Goal: Information Seeking & Learning: Learn about a topic

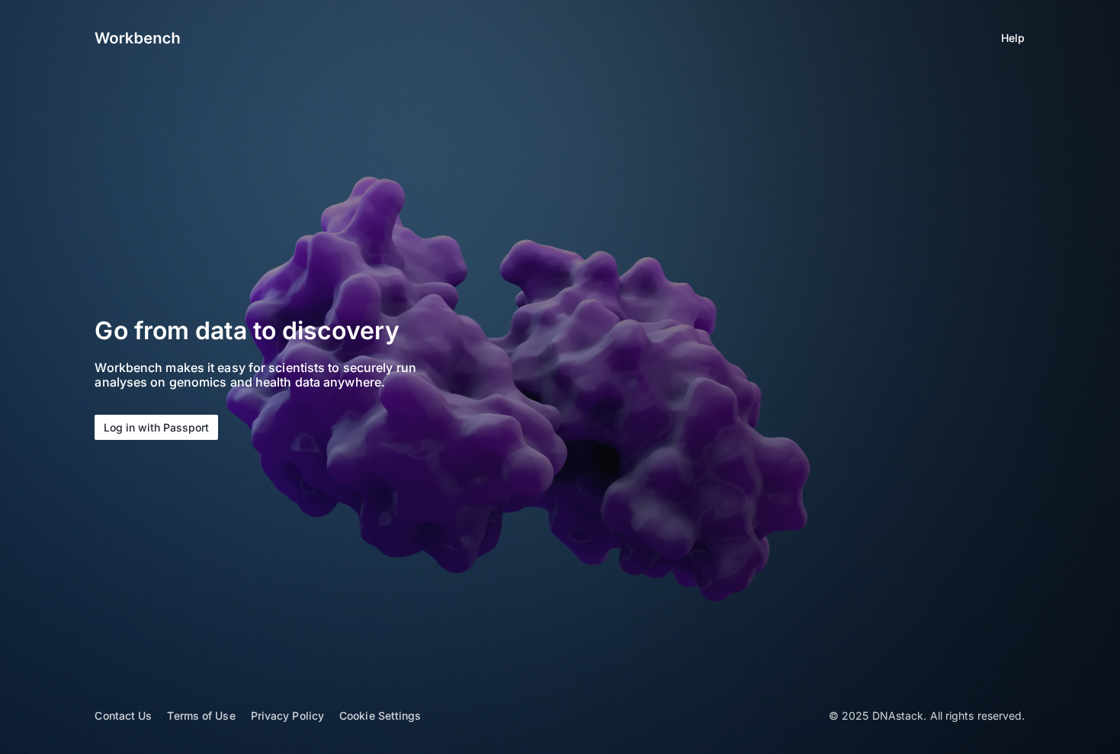
click at [141, 426] on button "Log in with Passport" at bounding box center [157, 427] width 124 height 25
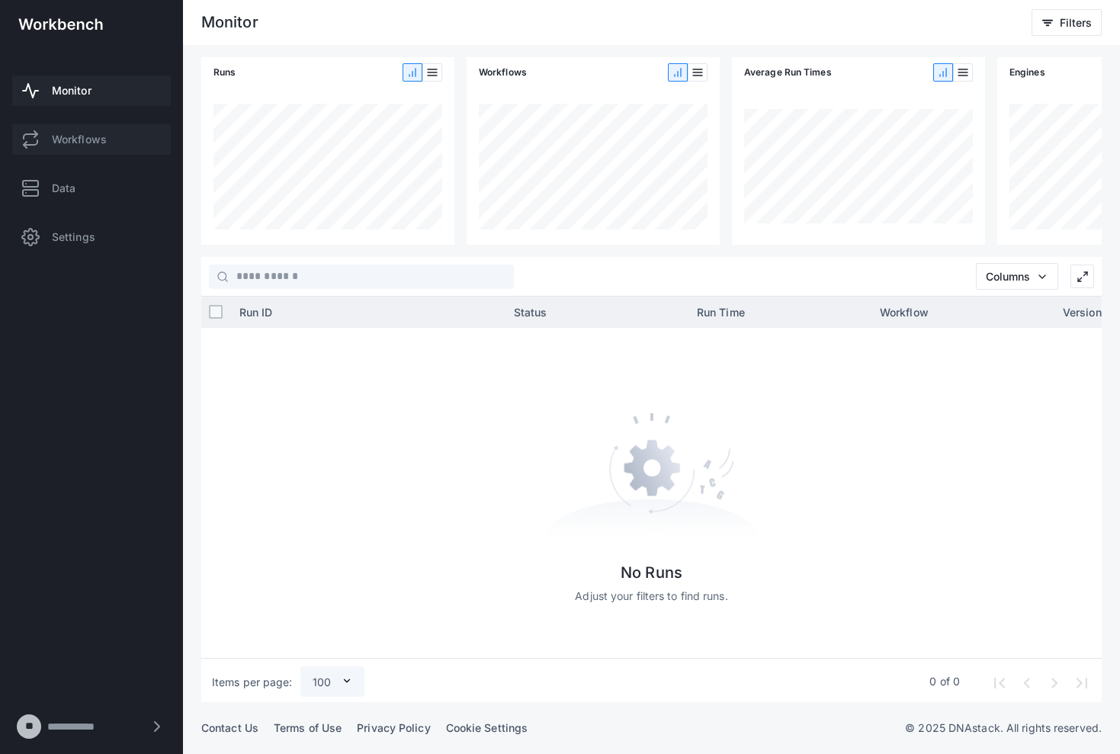
click at [66, 133] on span "Workflows" at bounding box center [79, 139] width 55 height 15
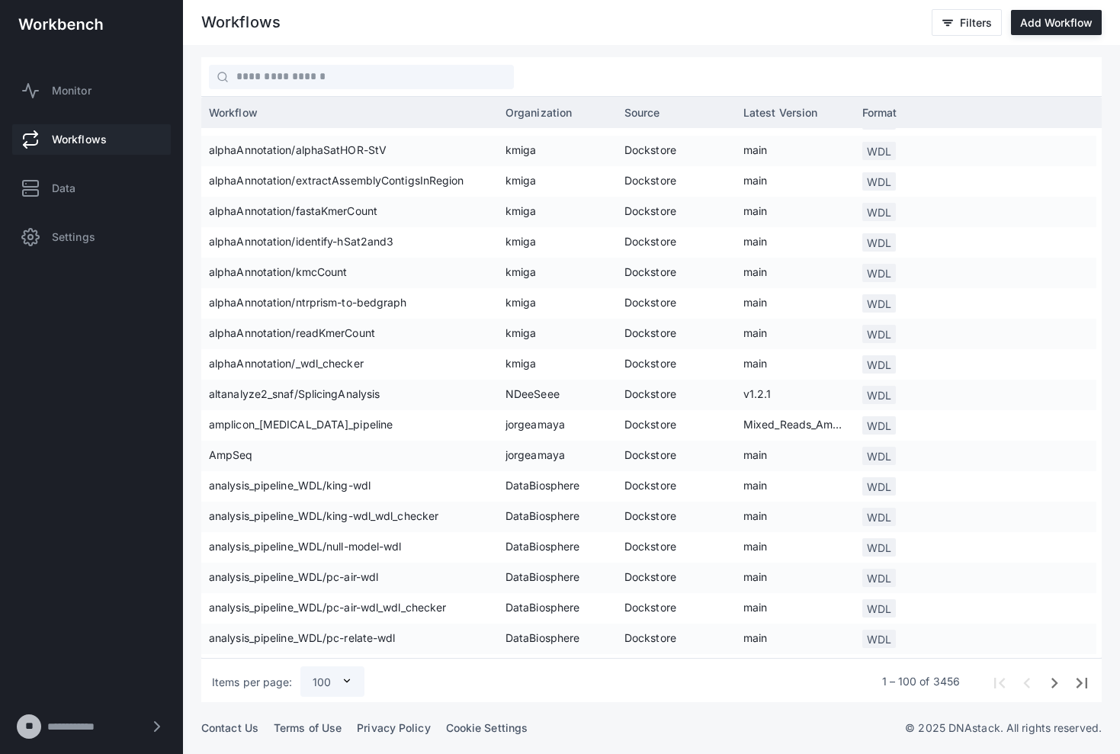
scroll to position [1162, 0]
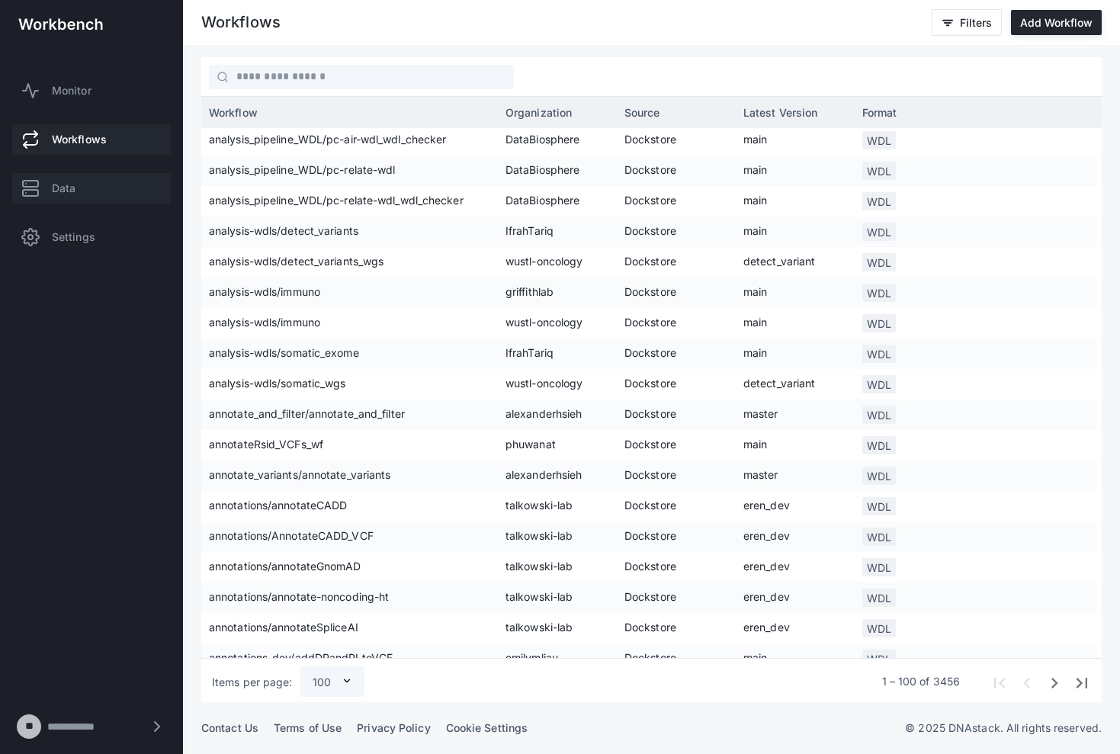
click at [83, 191] on link "Data" at bounding box center [91, 188] width 159 height 31
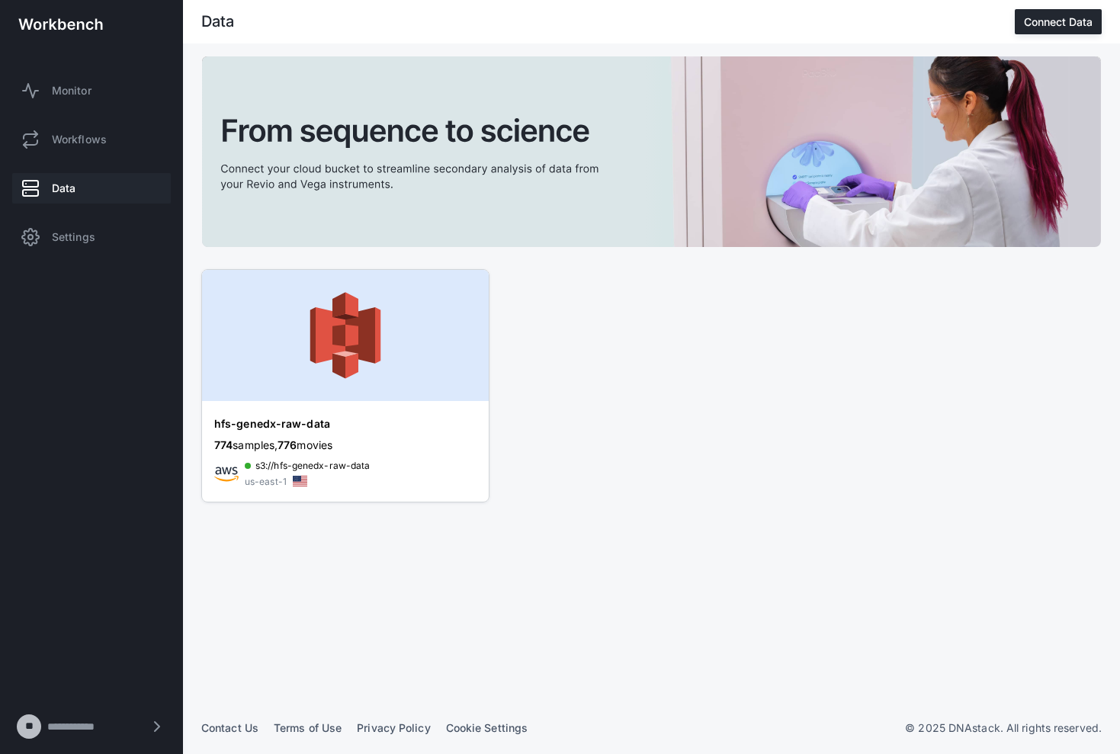
click at [233, 445] on span "774" at bounding box center [223, 444] width 18 height 13
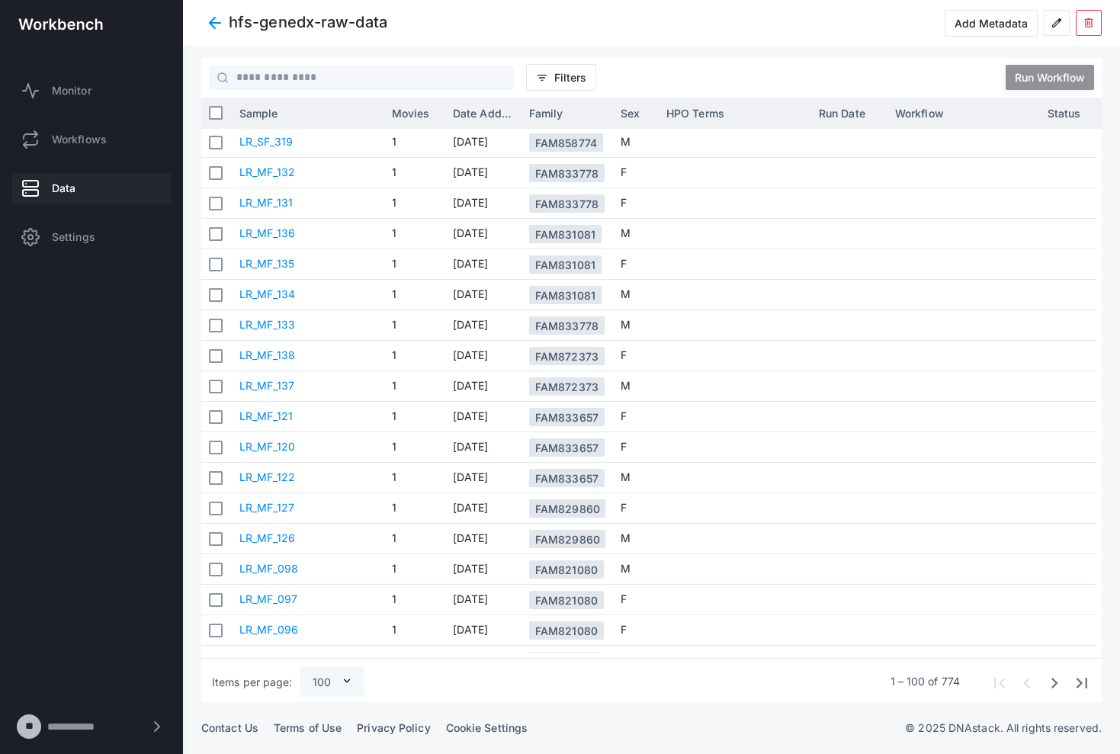
scroll to position [1775, 0]
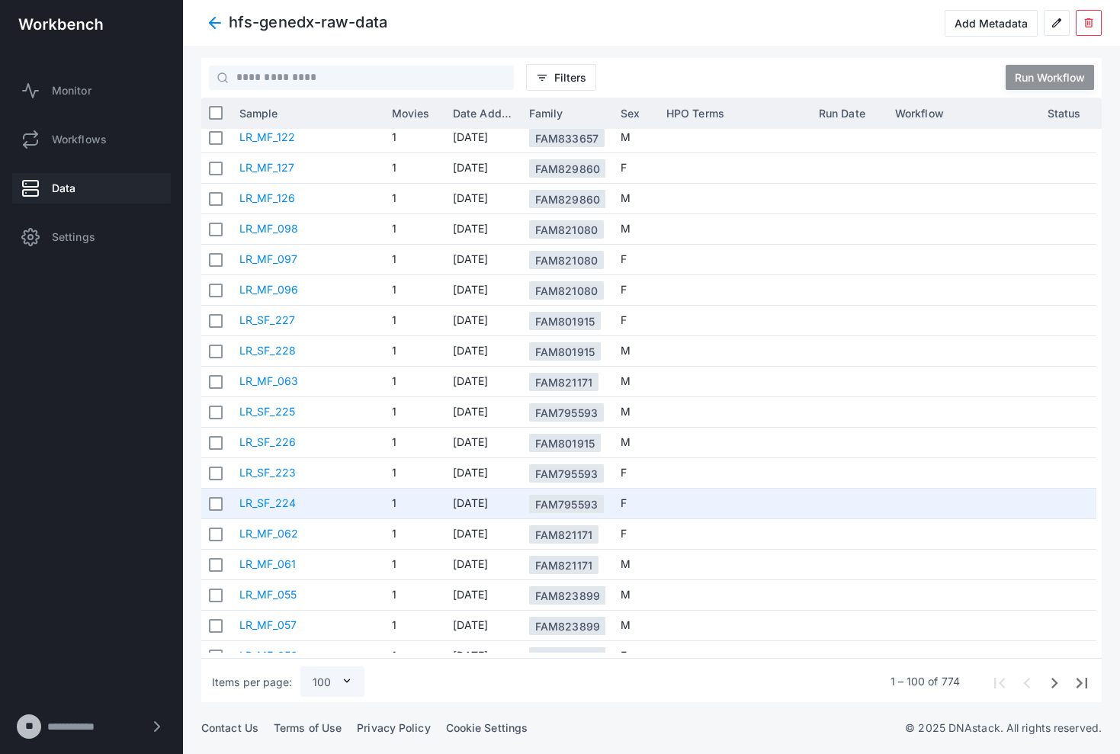
click at [279, 505] on link "LR_SF_224" at bounding box center [267, 502] width 56 height 13
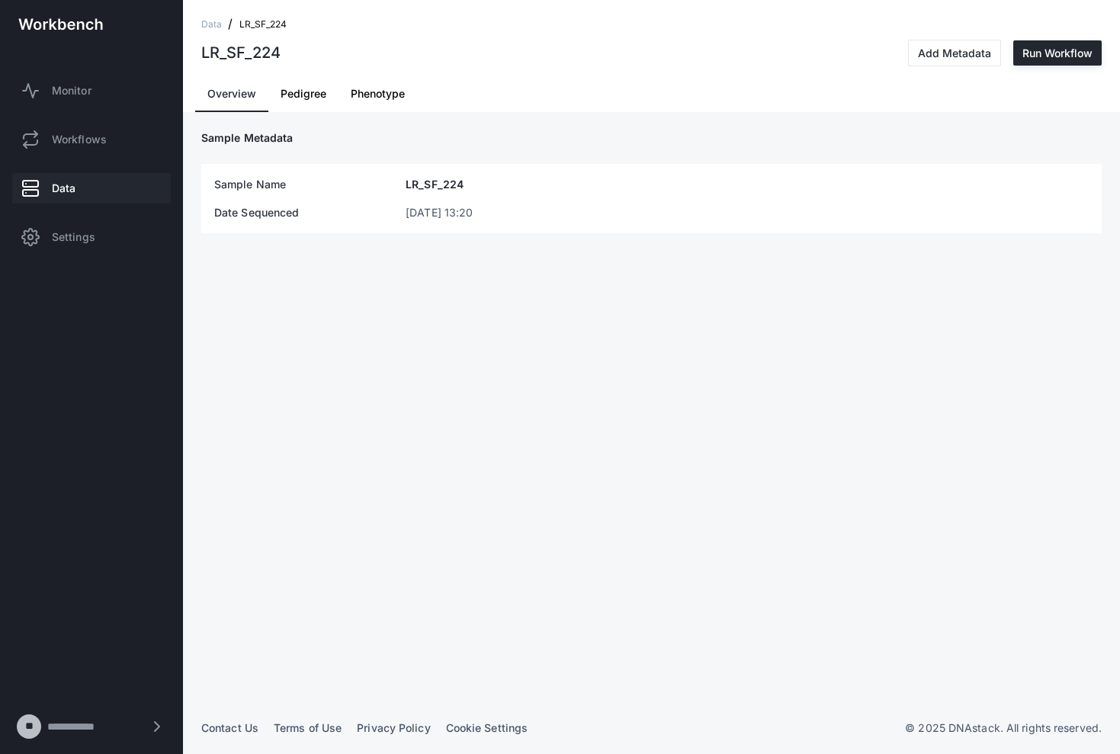
click at [385, 95] on span "Phenotype" at bounding box center [378, 93] width 54 height 11
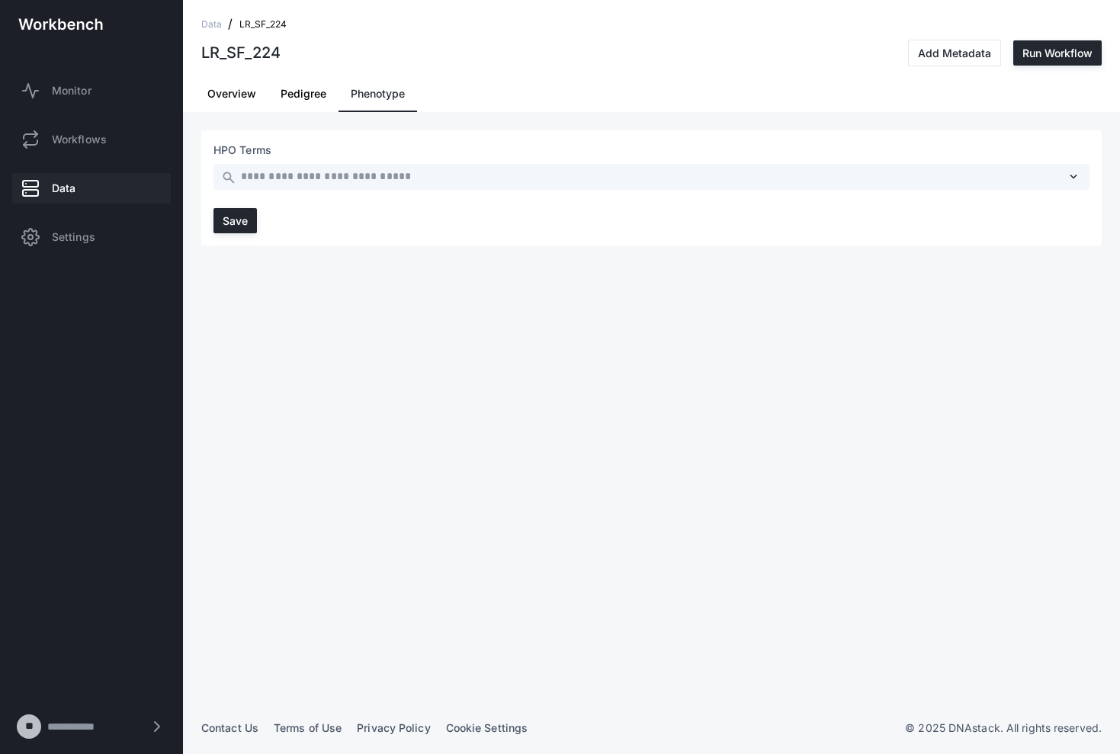
click at [240, 98] on span "Overview" at bounding box center [231, 93] width 49 height 11
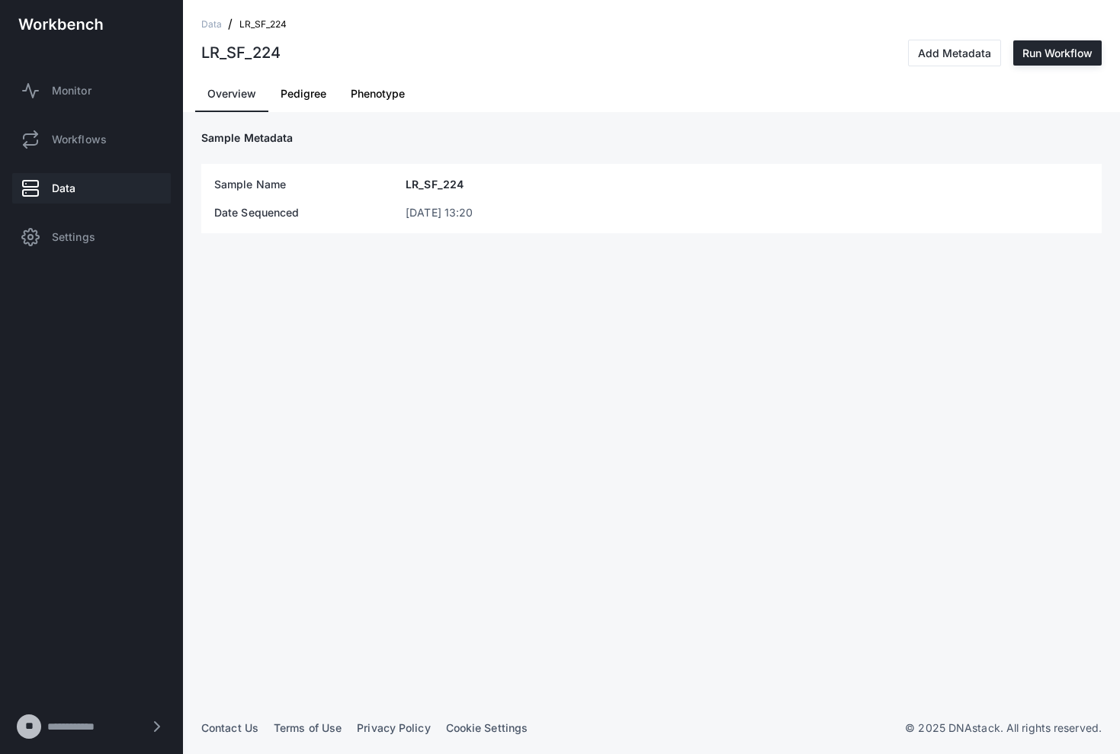
click at [63, 189] on span "Data" at bounding box center [64, 188] width 24 height 15
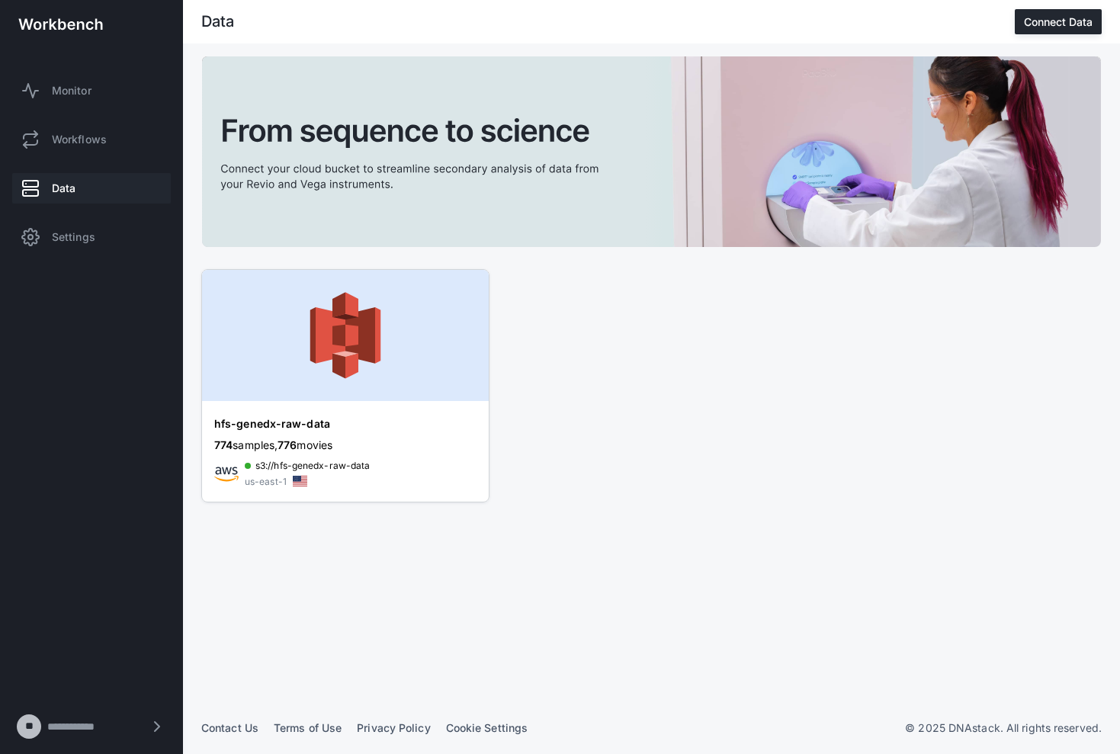
click at [330, 448] on span "774 samples, 776 movies" at bounding box center [273, 444] width 118 height 13
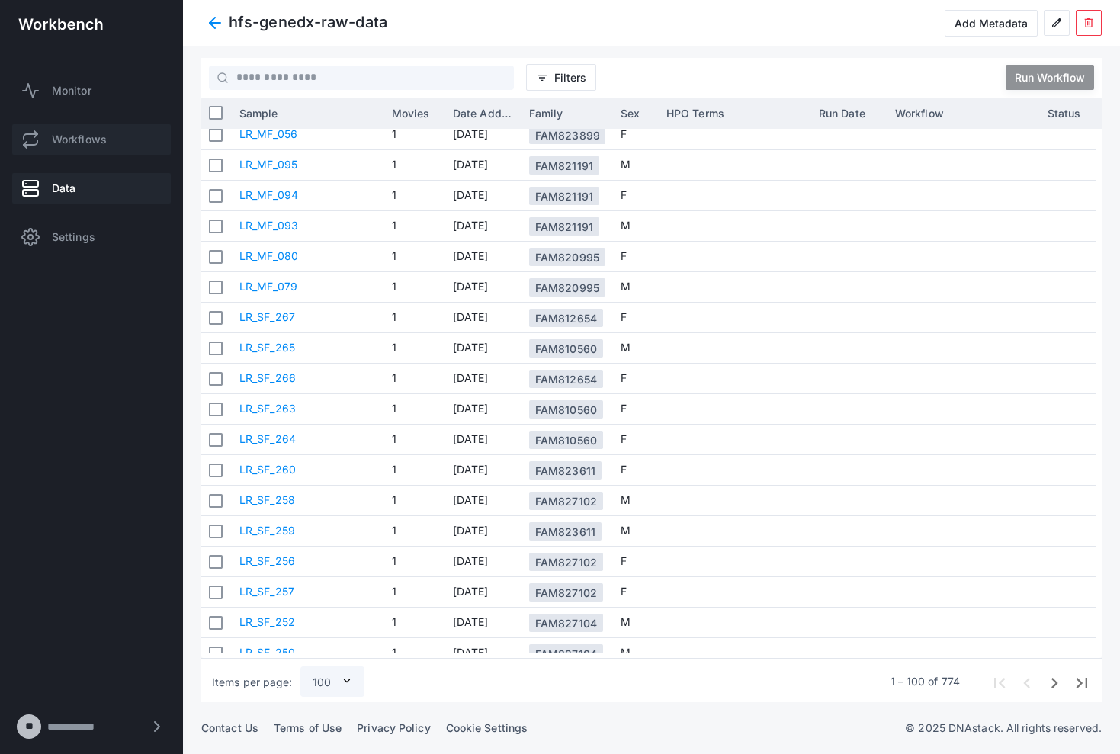
click at [60, 135] on span "Workflows" at bounding box center [79, 139] width 55 height 15
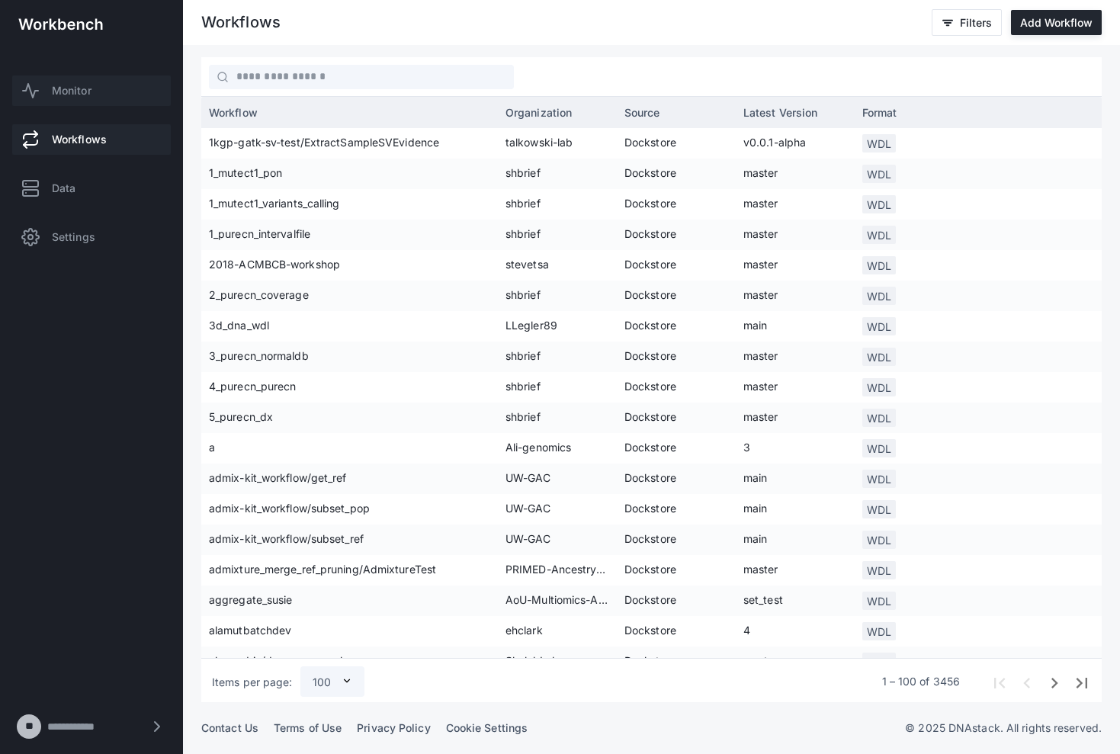
click at [63, 95] on span "Monitor" at bounding box center [72, 90] width 40 height 15
